Goal: Task Accomplishment & Management: Manage account settings

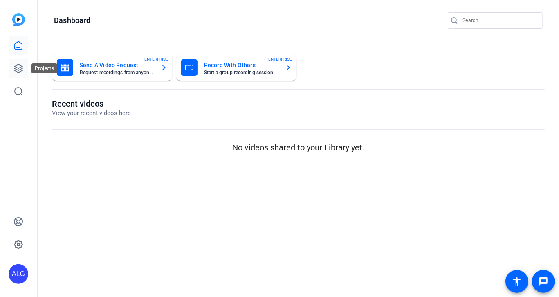
click at [14, 78] on link at bounding box center [19, 69] width 20 height 20
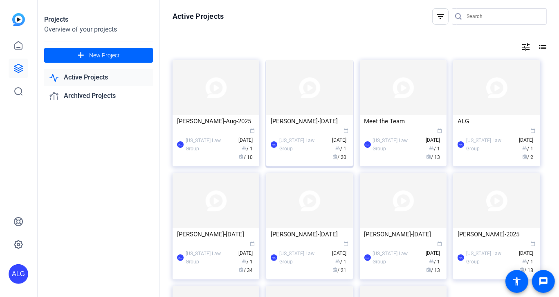
click at [302, 129] on div "ALG [US_STATE] Law Group calendar_today [DATE] group / 1 radio / 20" at bounding box center [310, 144] width 78 height 34
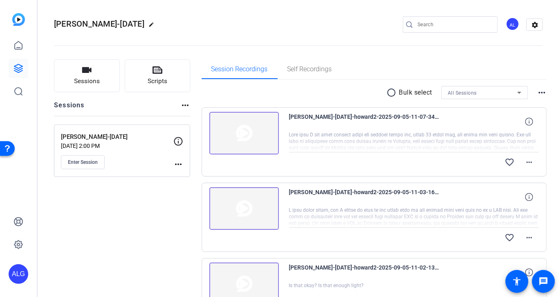
click at [245, 140] on img at bounding box center [244, 133] width 70 height 43
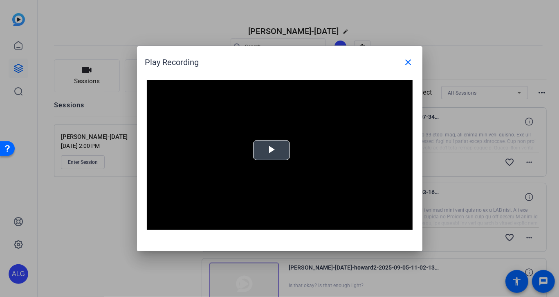
click at [272, 150] on span "Video Player" at bounding box center [272, 150] width 0 height 0
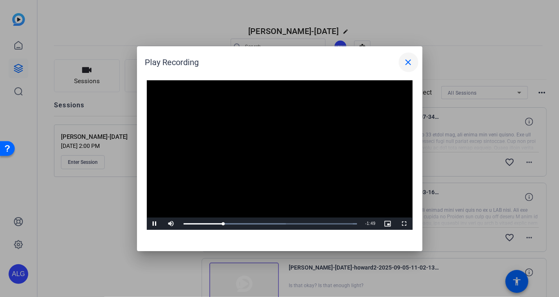
click at [406, 65] on mat-icon "close" at bounding box center [409, 62] width 10 height 10
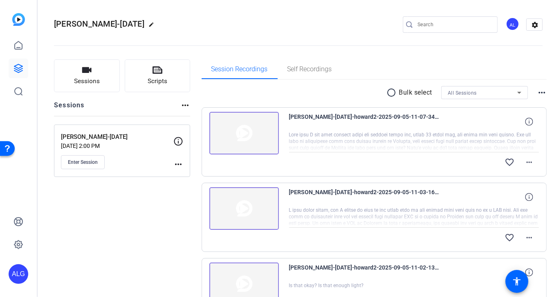
click at [363, 70] on div "Session Recordings Self Recordings" at bounding box center [375, 69] width 346 height 20
click at [230, 11] on div "[PERSON_NAME]-[DATE] edit AL settings" at bounding box center [298, 25] width 489 height 62
